Goal: Task Accomplishment & Management: Use online tool/utility

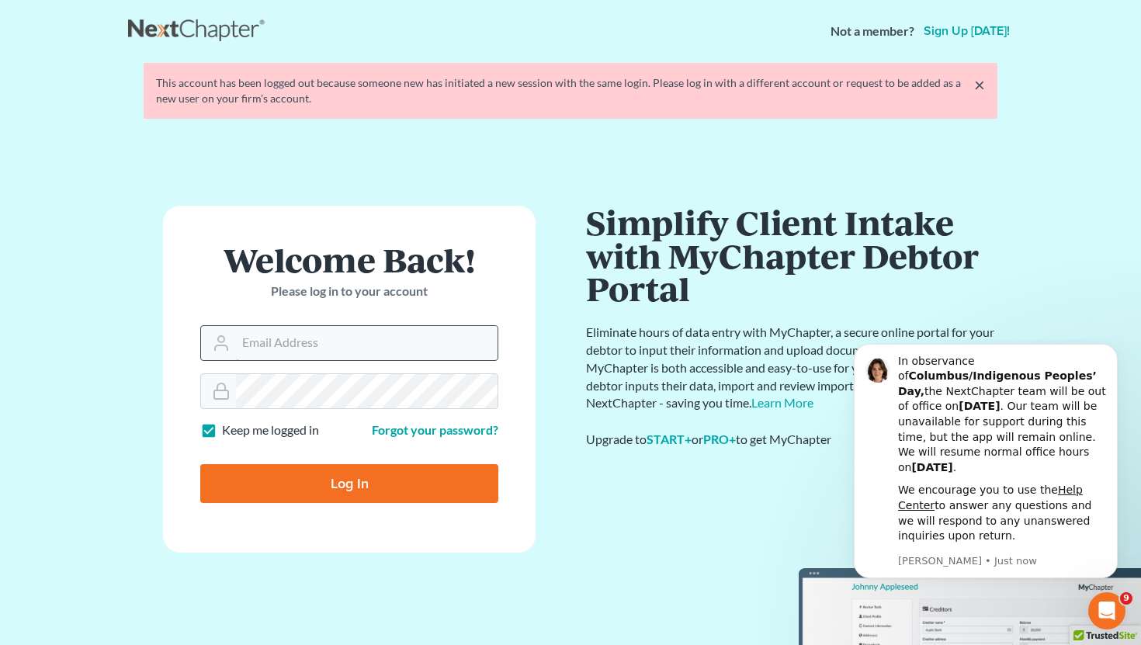
click at [279, 352] on input "Email Address" at bounding box center [367, 343] width 262 height 34
type input "dakota@semradlawok.com"
click at [331, 481] on input "Log In" at bounding box center [349, 483] width 298 height 39
type input "Thinking..."
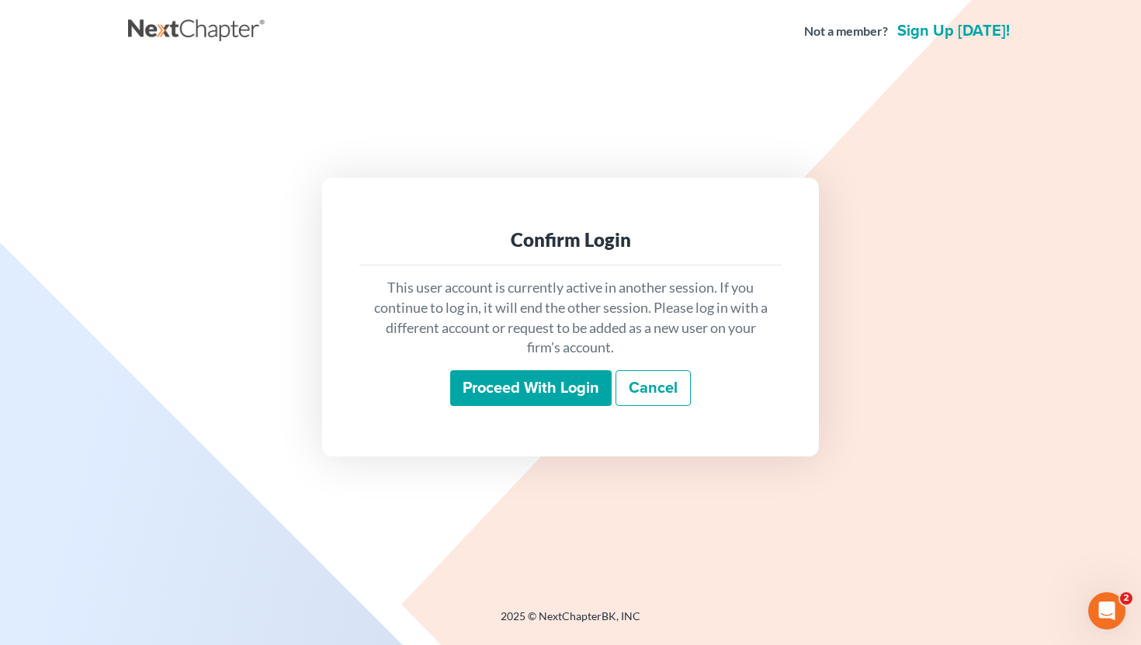
click at [499, 400] on input "Proceed with login" at bounding box center [531, 388] width 162 height 36
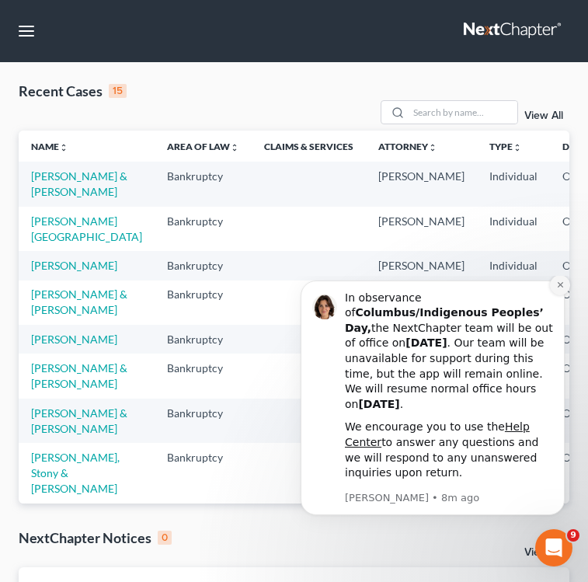
click at [556, 289] on icon "Dismiss notification" at bounding box center [560, 284] width 9 height 9
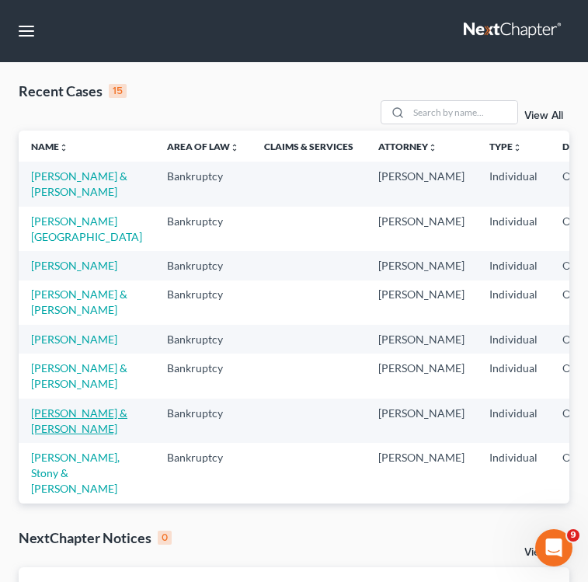
click at [90, 435] on link "Hidalgo, Kim & Paul" at bounding box center [79, 420] width 96 height 29
